Goal: Transaction & Acquisition: Subscribe to service/newsletter

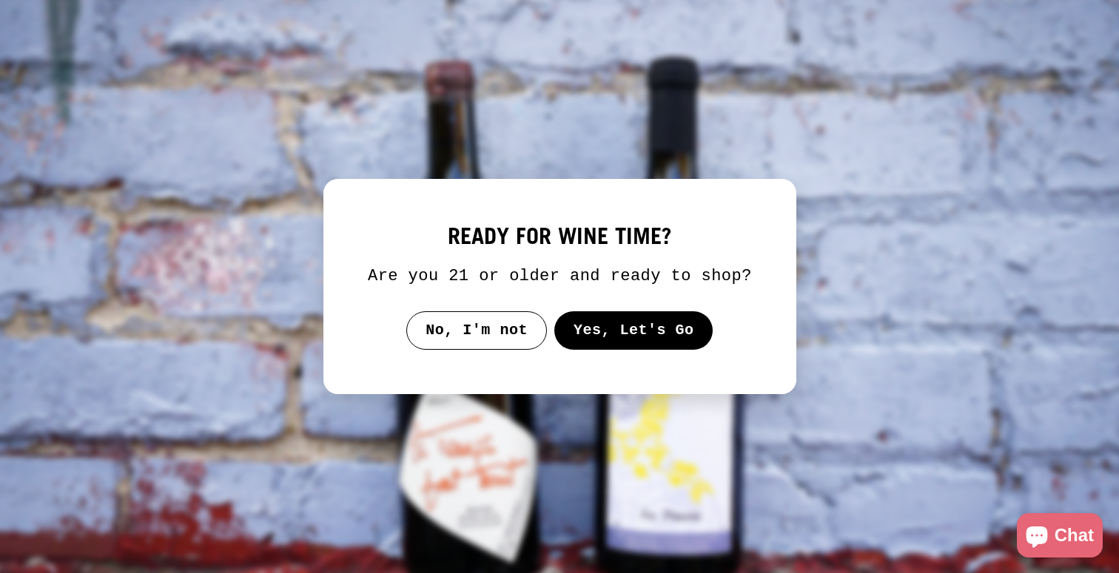
click at [618, 331] on button "Yes, Let's Go" at bounding box center [632, 330] width 159 height 38
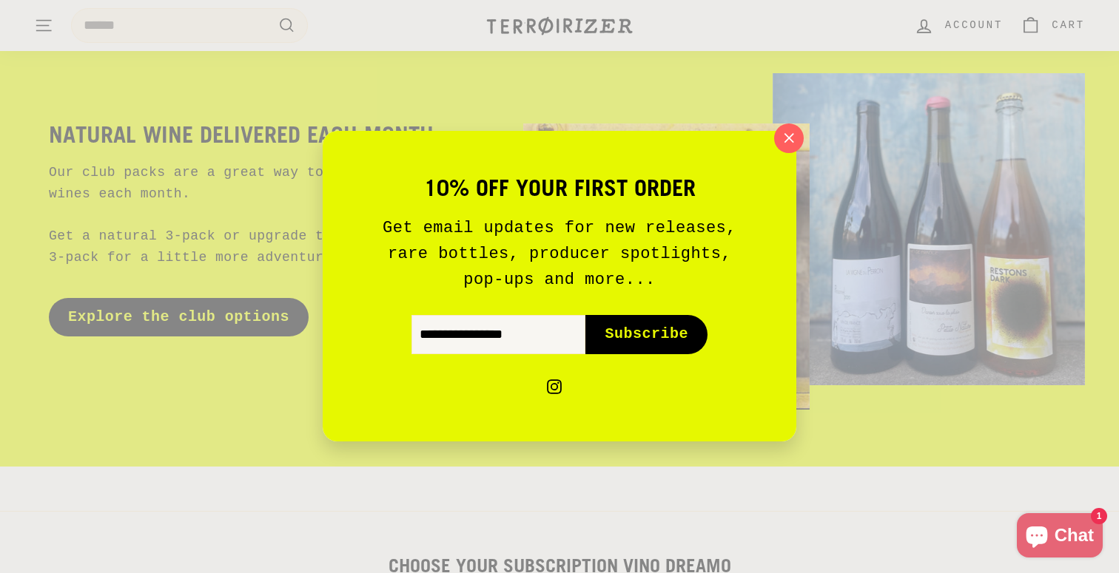
scroll to position [89, 0]
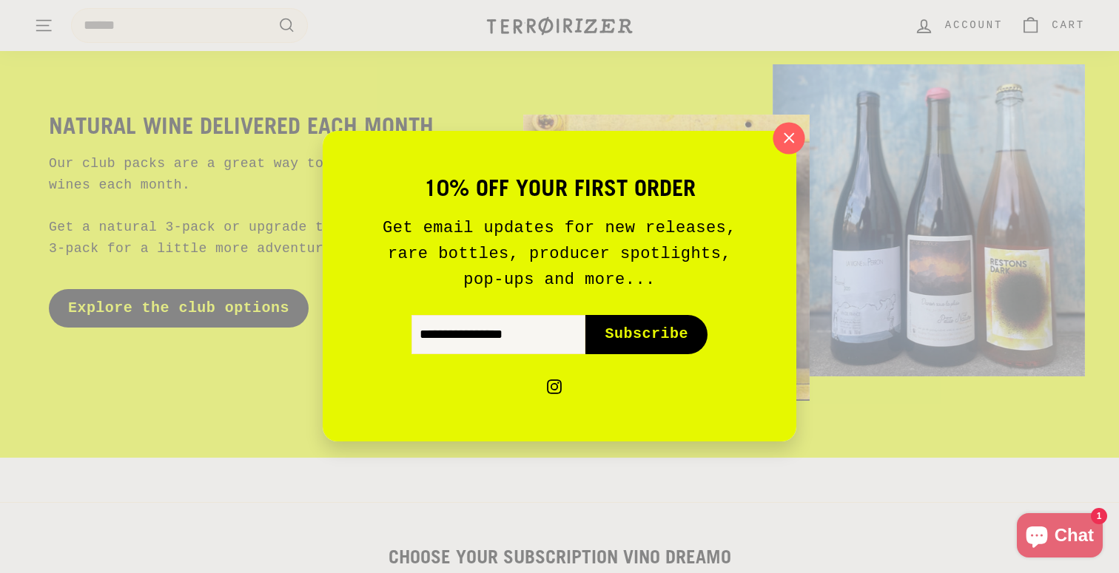
click at [792, 138] on icon "button" at bounding box center [789, 138] width 22 height 22
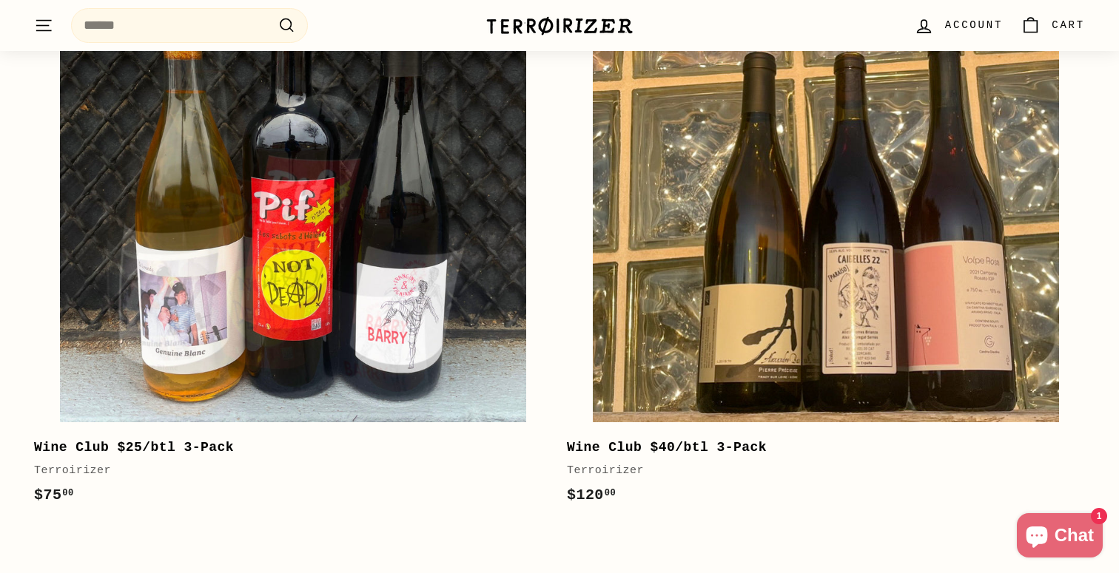
scroll to position [758, 0]
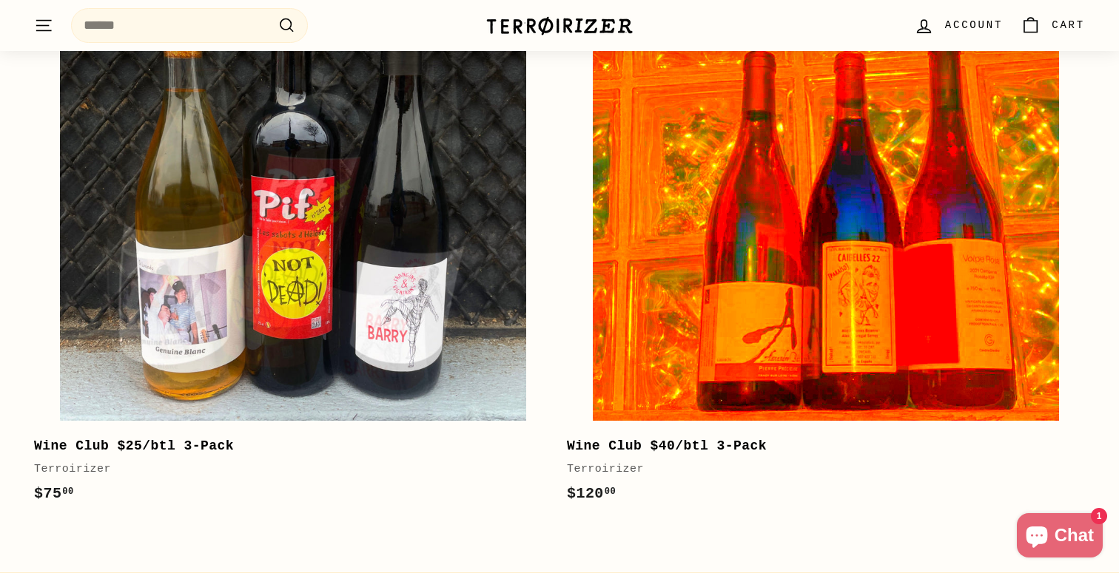
click at [997, 318] on img at bounding box center [826, 188] width 466 height 466
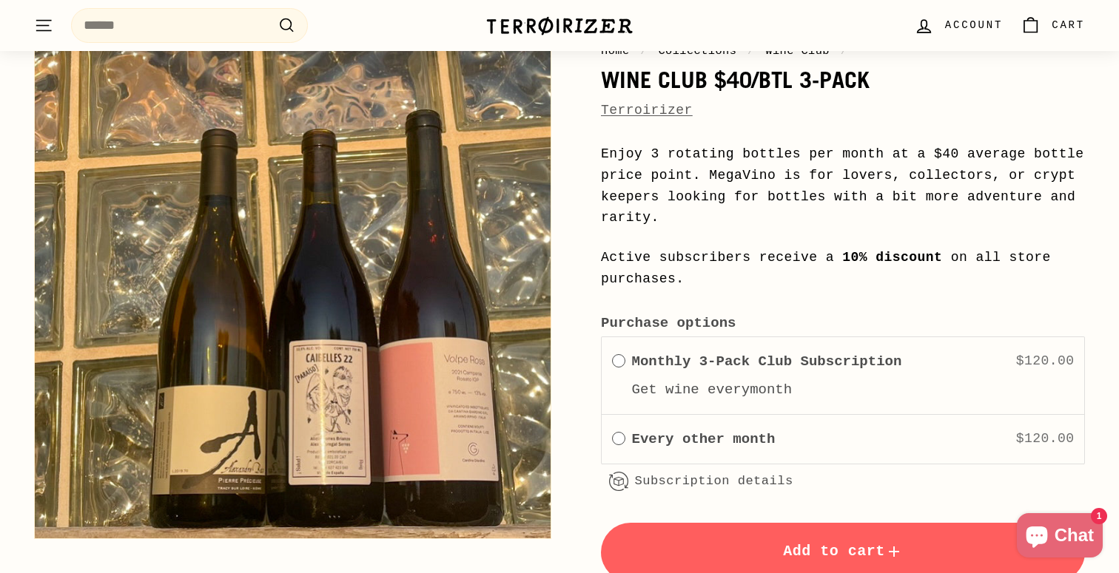
scroll to position [158, 0]
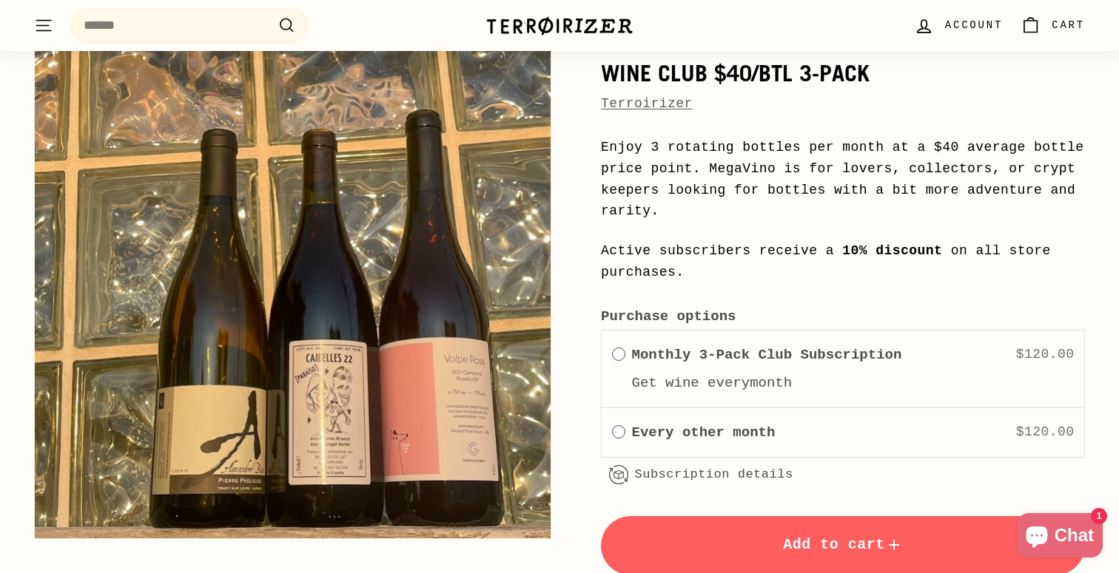
click at [473, 391] on button "Zoom" at bounding box center [293, 281] width 516 height 516
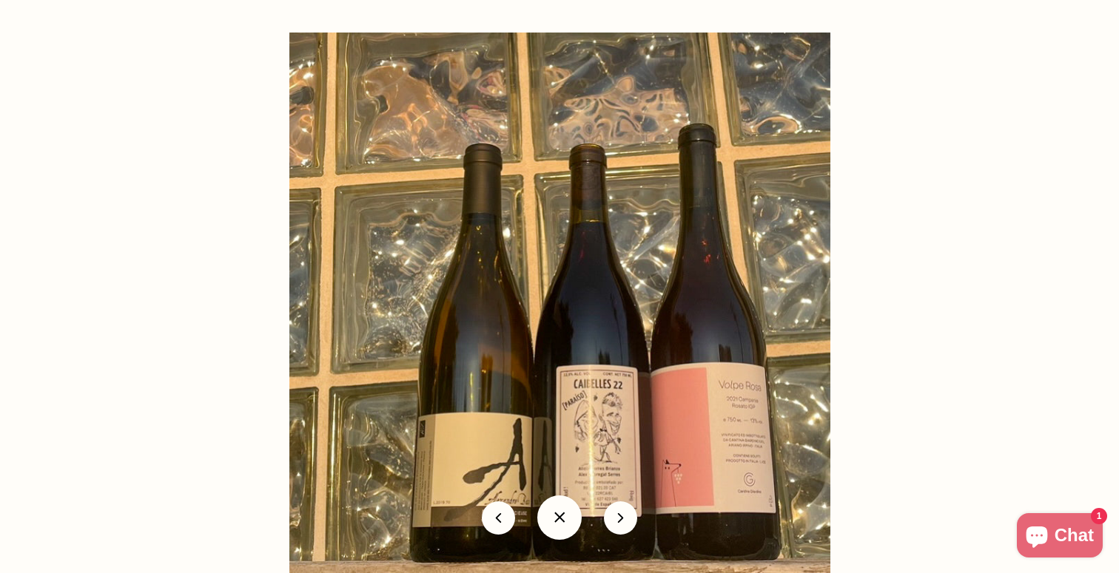
click at [722, 434] on img at bounding box center [559, 303] width 541 height 541
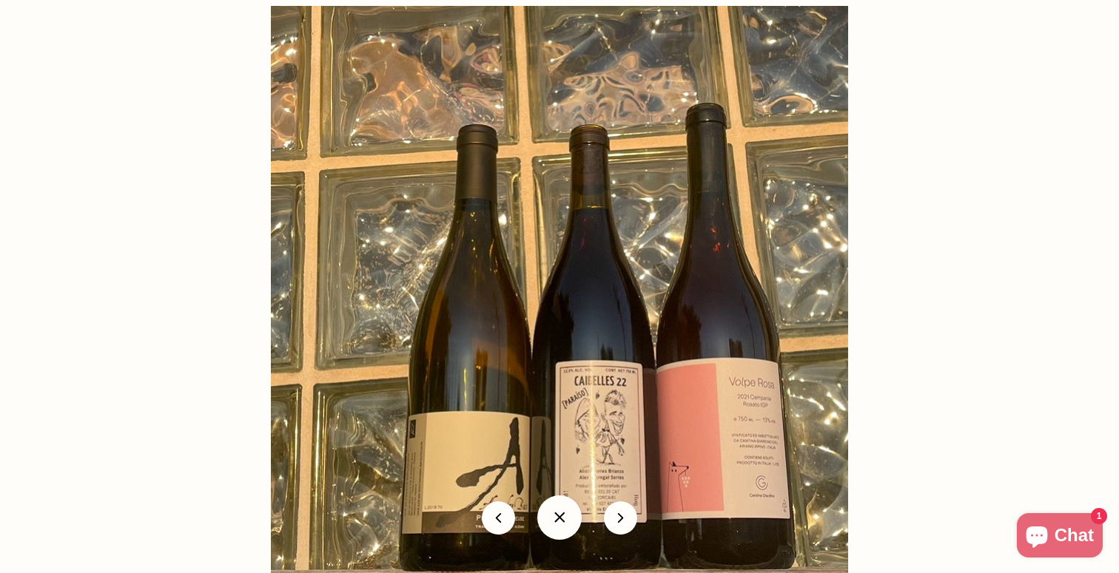
click at [722, 434] on img at bounding box center [559, 294] width 577 height 577
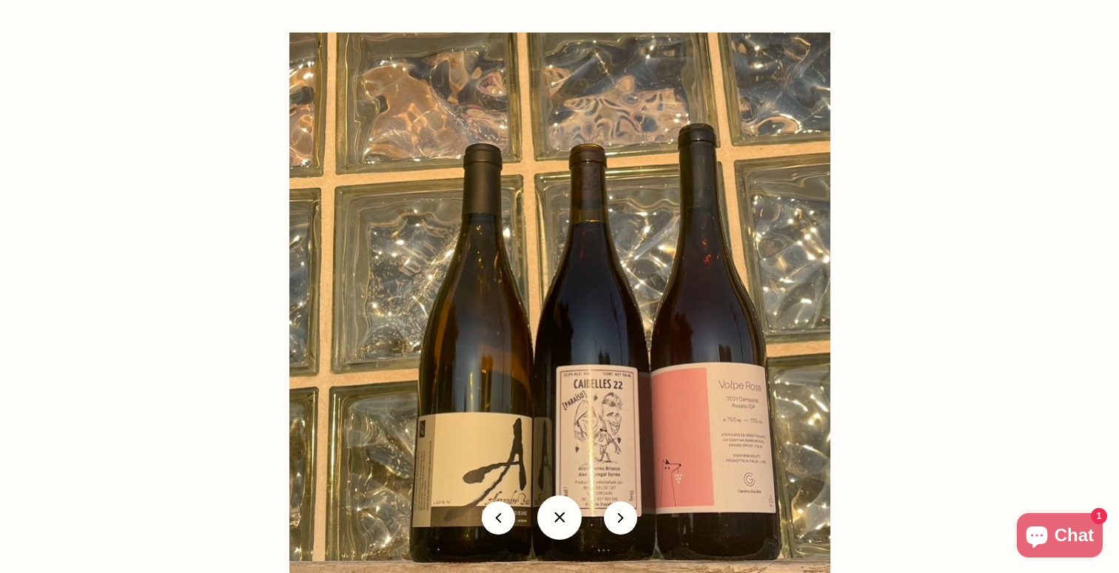
click at [722, 434] on img at bounding box center [559, 303] width 541 height 541
